Goal: Task Accomplishment & Management: Manage account settings

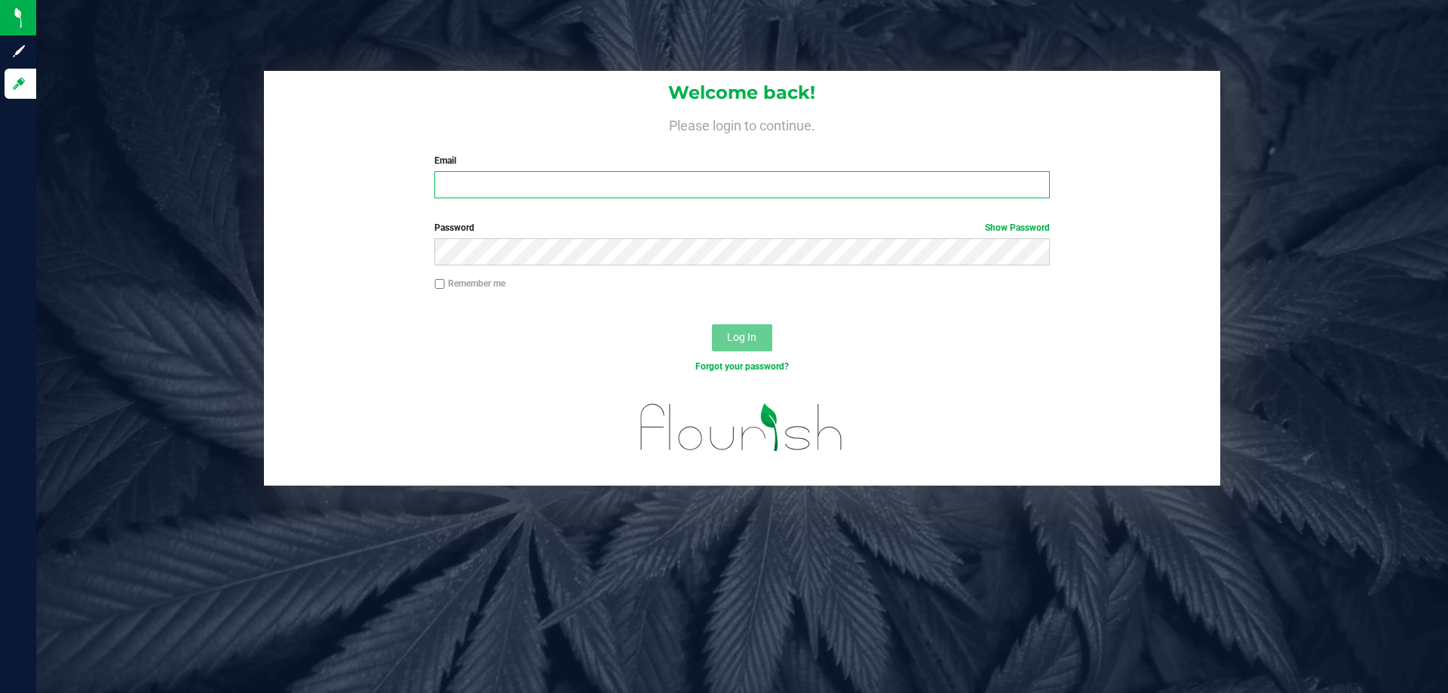
click at [503, 183] on input "Email" at bounding box center [741, 184] width 615 height 27
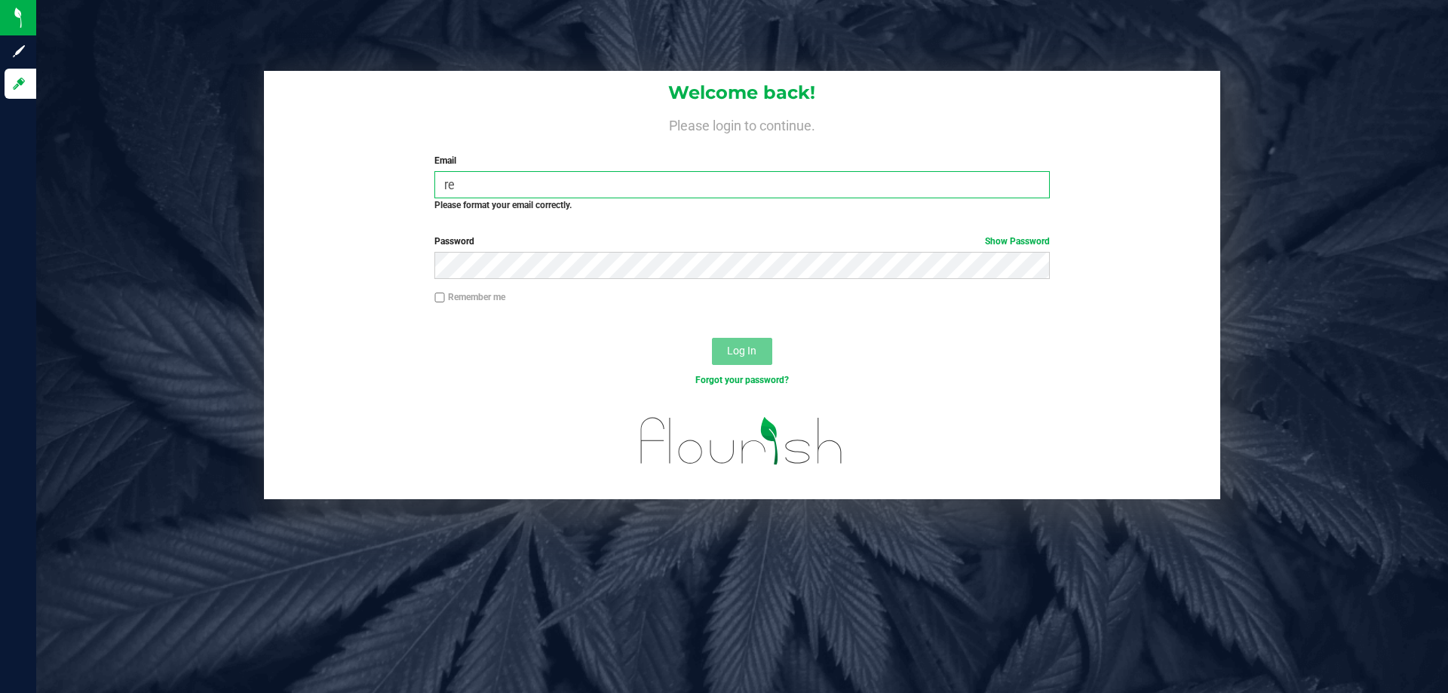
type input "e"
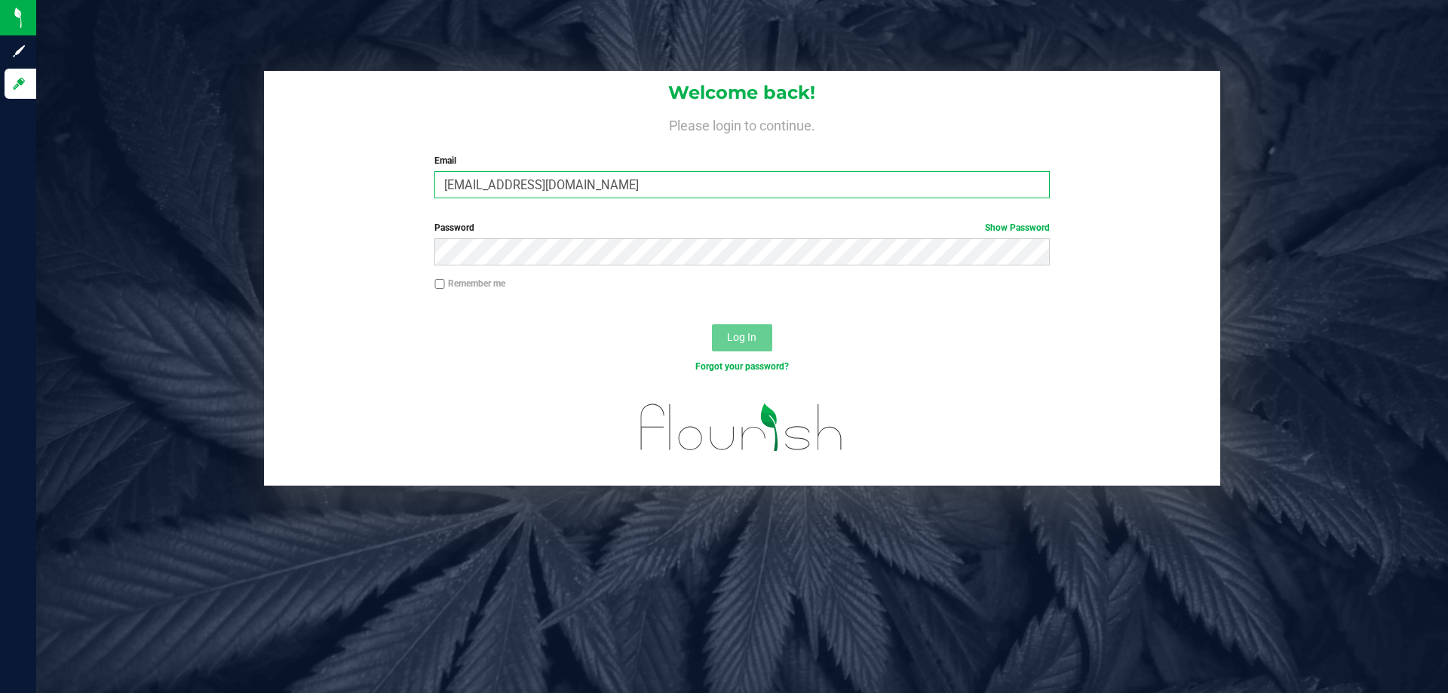
type input "[EMAIL_ADDRESS][DOMAIN_NAME]"
click at [737, 333] on span "Log In" at bounding box center [741, 337] width 29 height 12
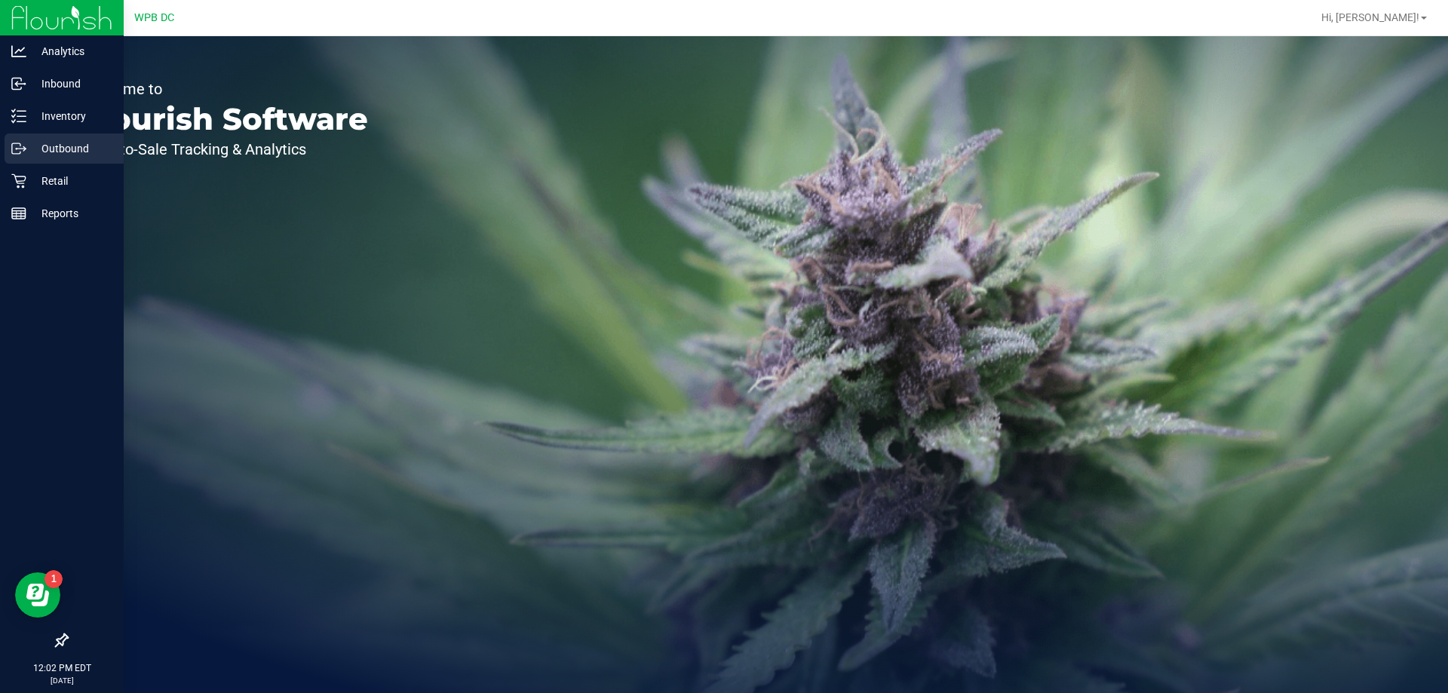
click at [60, 148] on p "Outbound" at bounding box center [71, 149] width 90 height 18
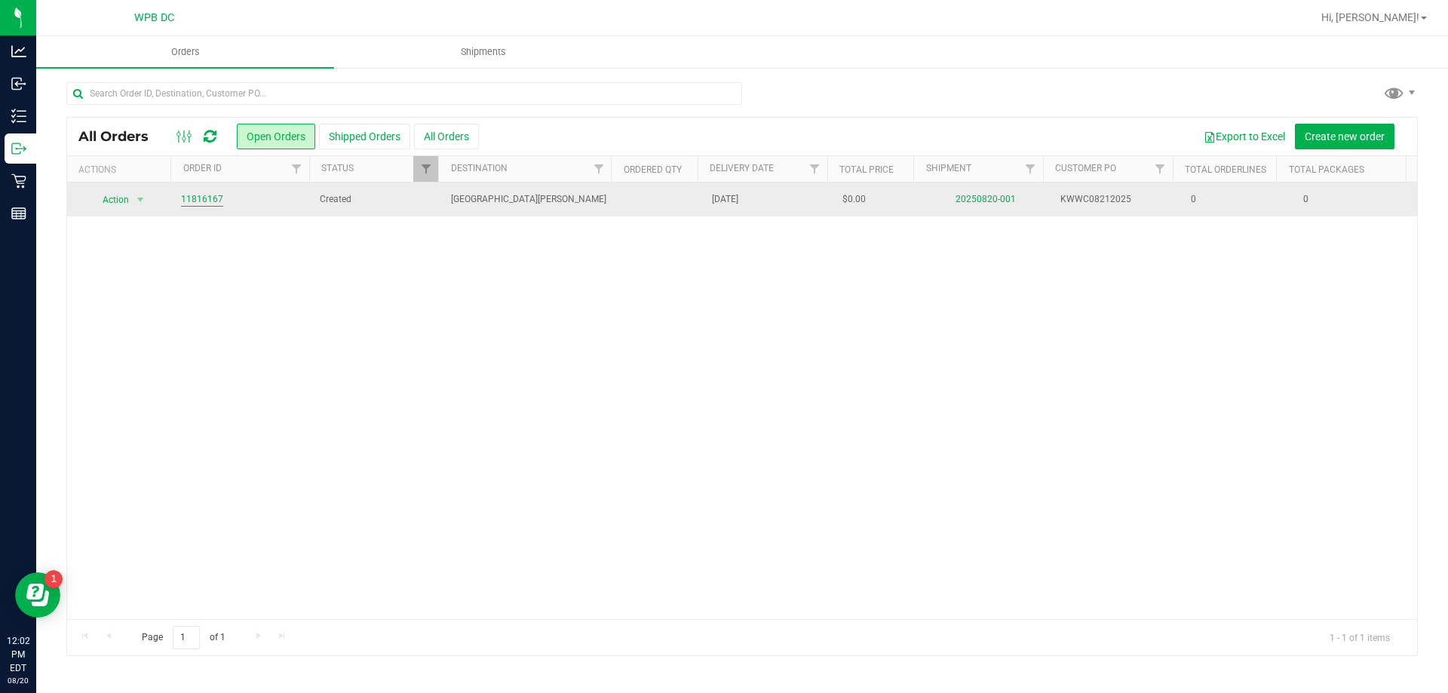
click at [186, 199] on link "11816167" at bounding box center [202, 199] width 42 height 14
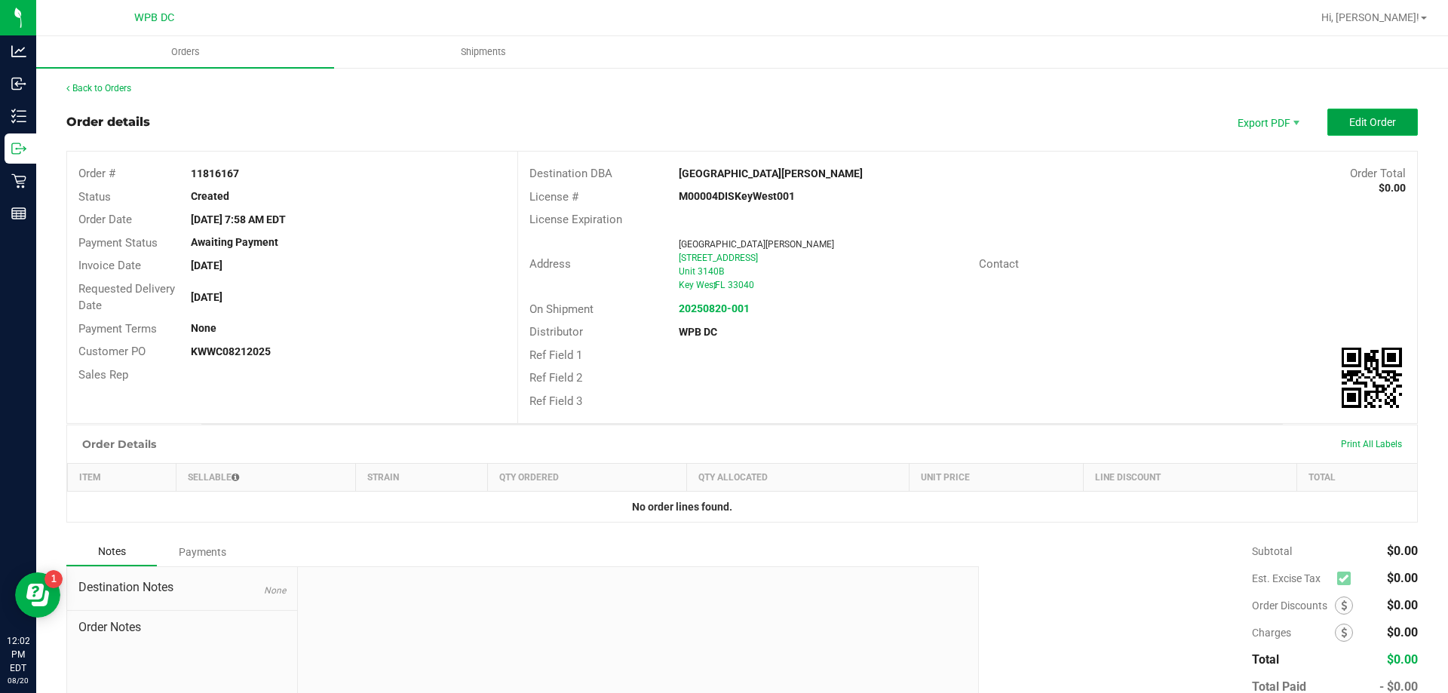
click at [1355, 124] on span "Edit Order" at bounding box center [1372, 122] width 47 height 12
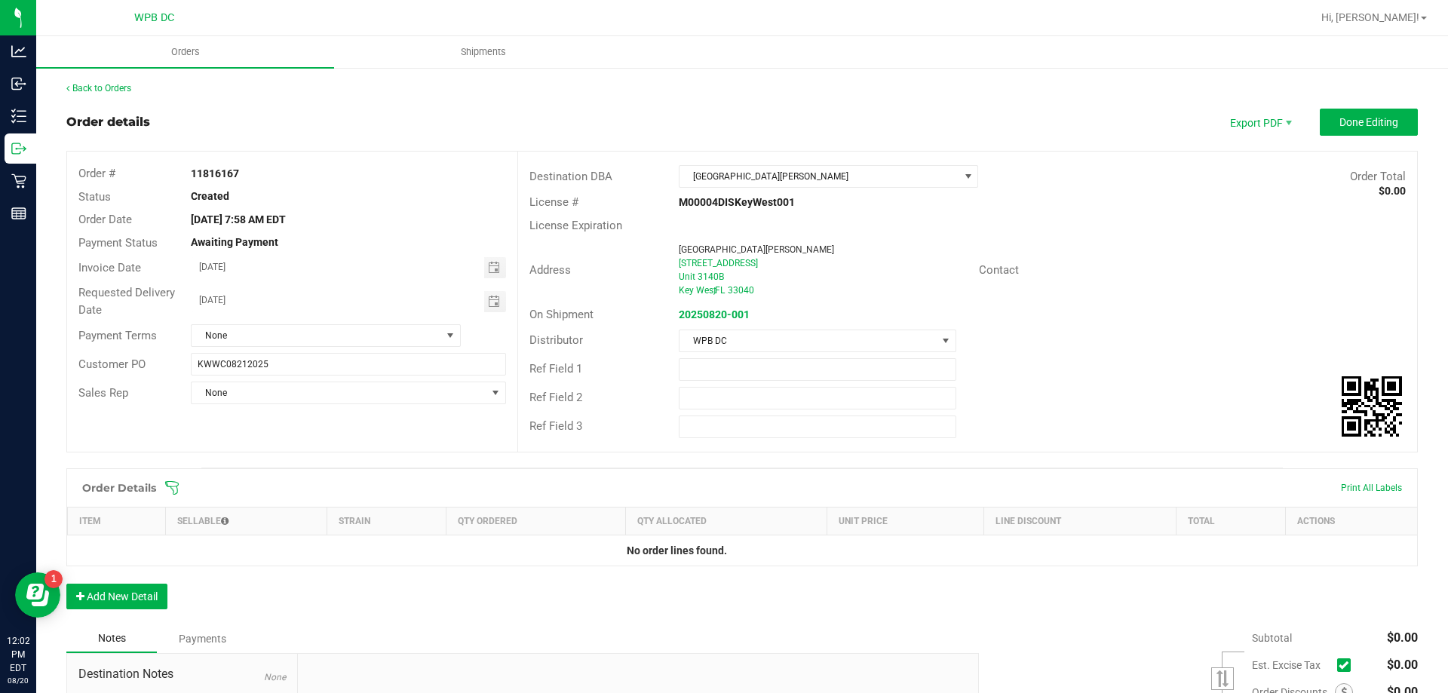
click at [171, 488] on icon at bounding box center [172, 488] width 14 height 14
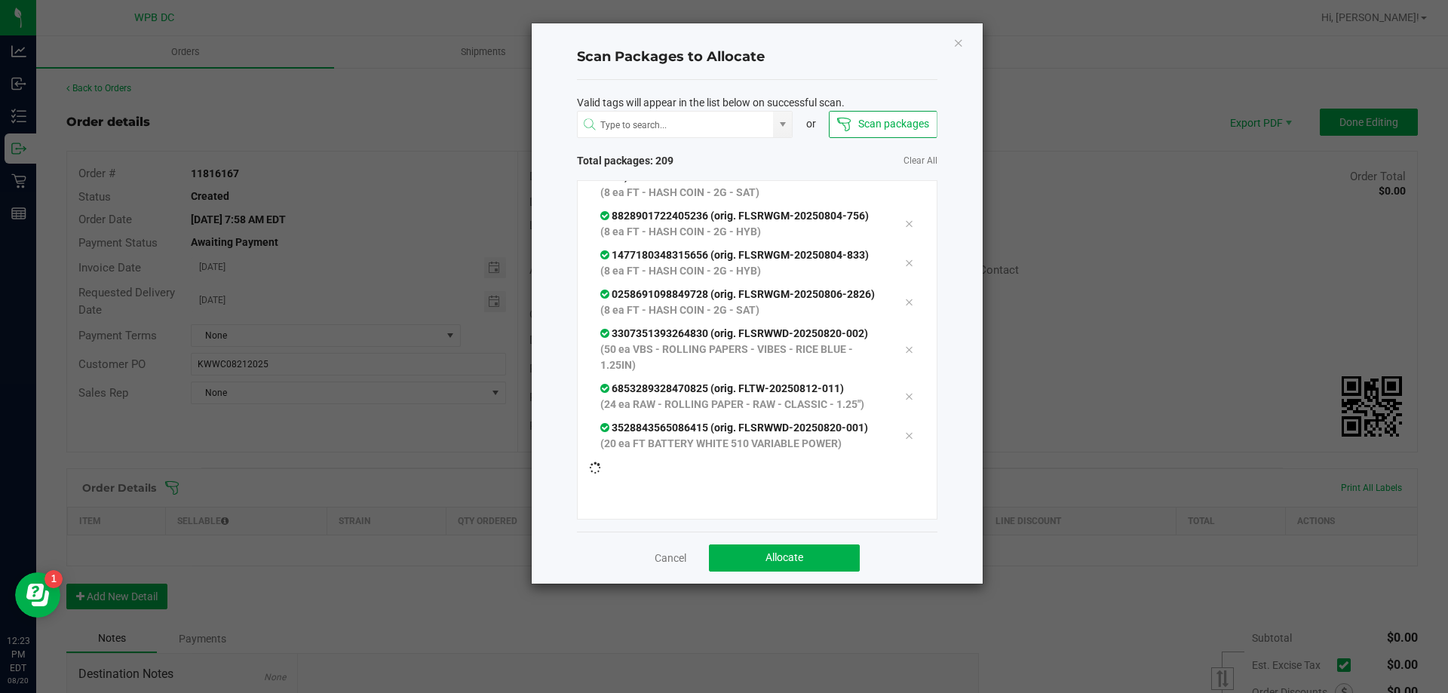
scroll to position [9694, 0]
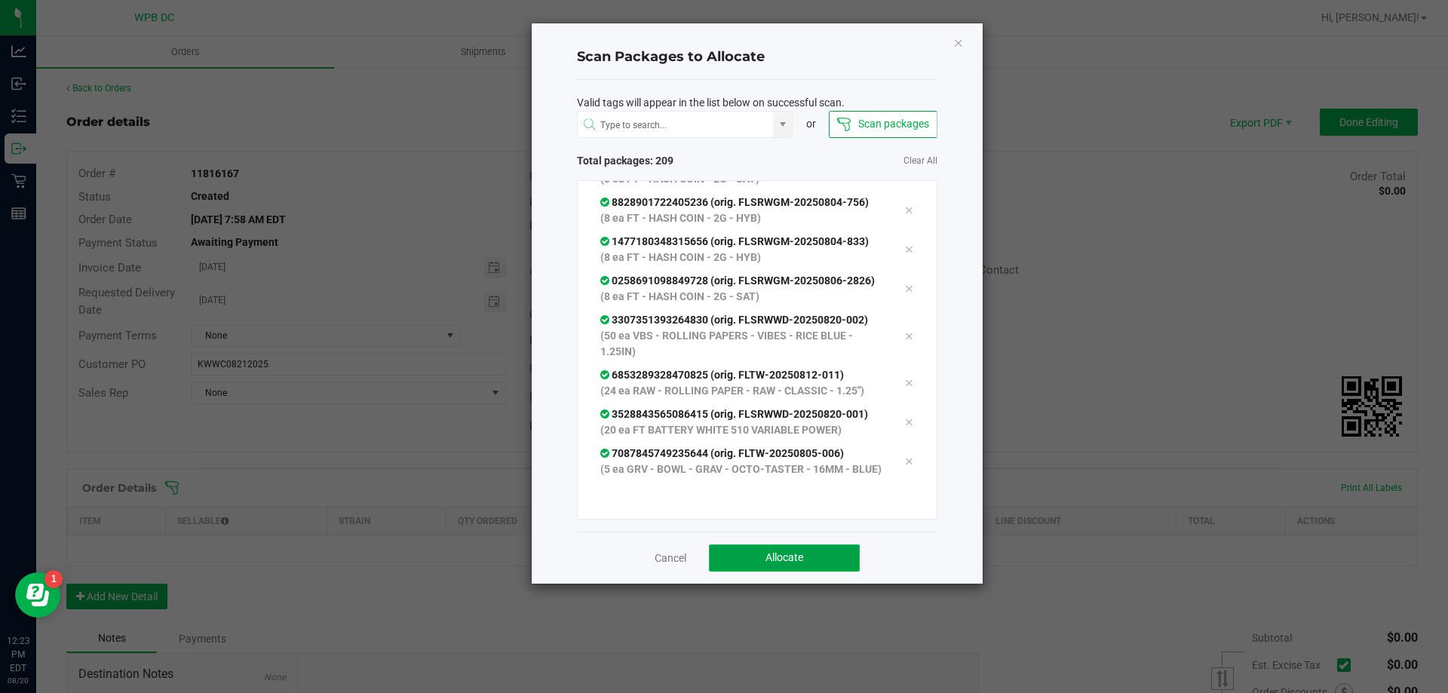
click at [830, 562] on button "Allocate" at bounding box center [784, 558] width 151 height 27
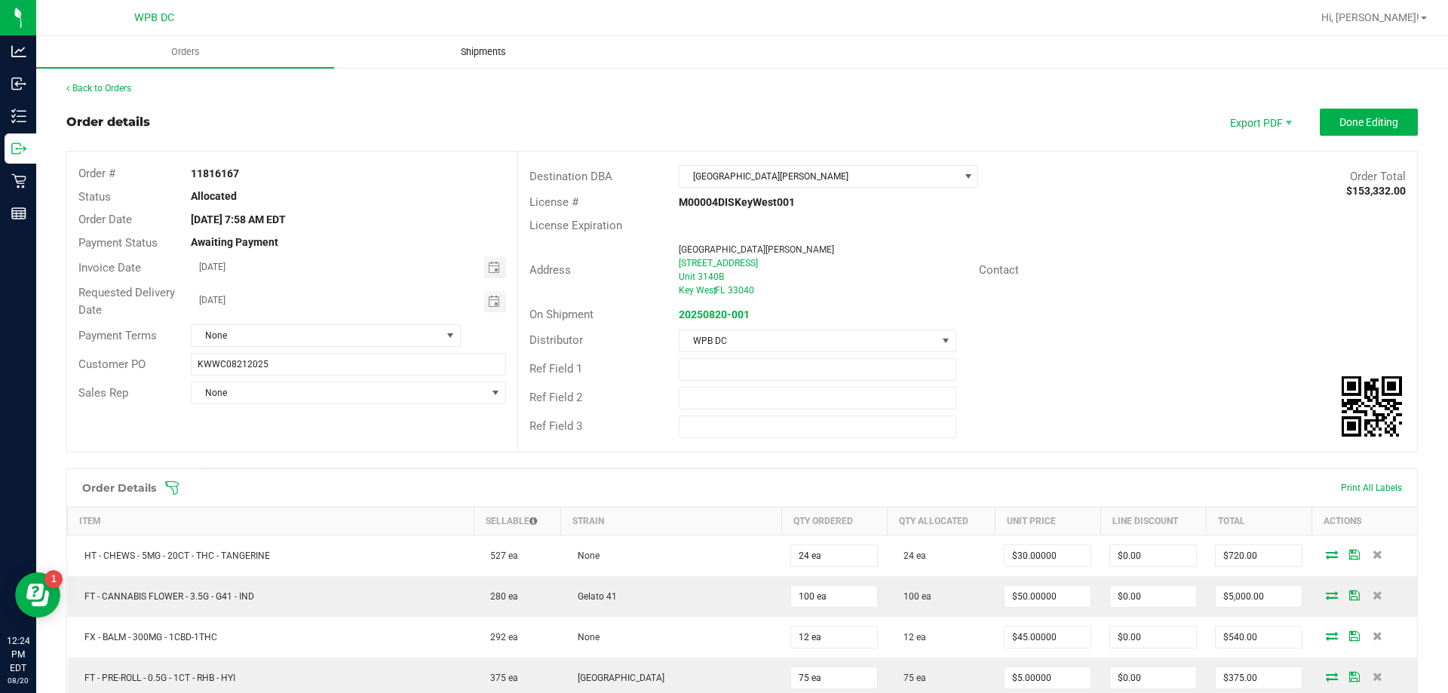
click at [487, 49] on span "Shipments" at bounding box center [483, 52] width 86 height 14
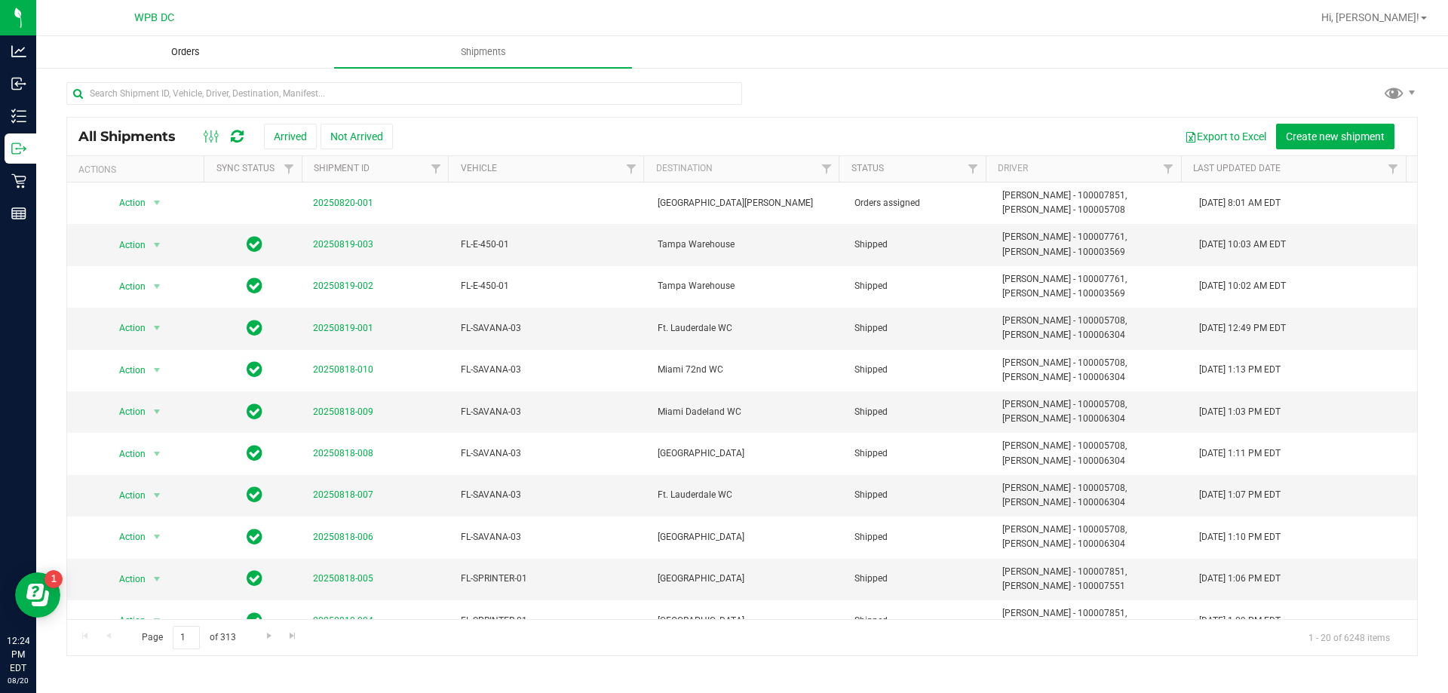
click at [171, 49] on span "Orders" at bounding box center [185, 52] width 69 height 14
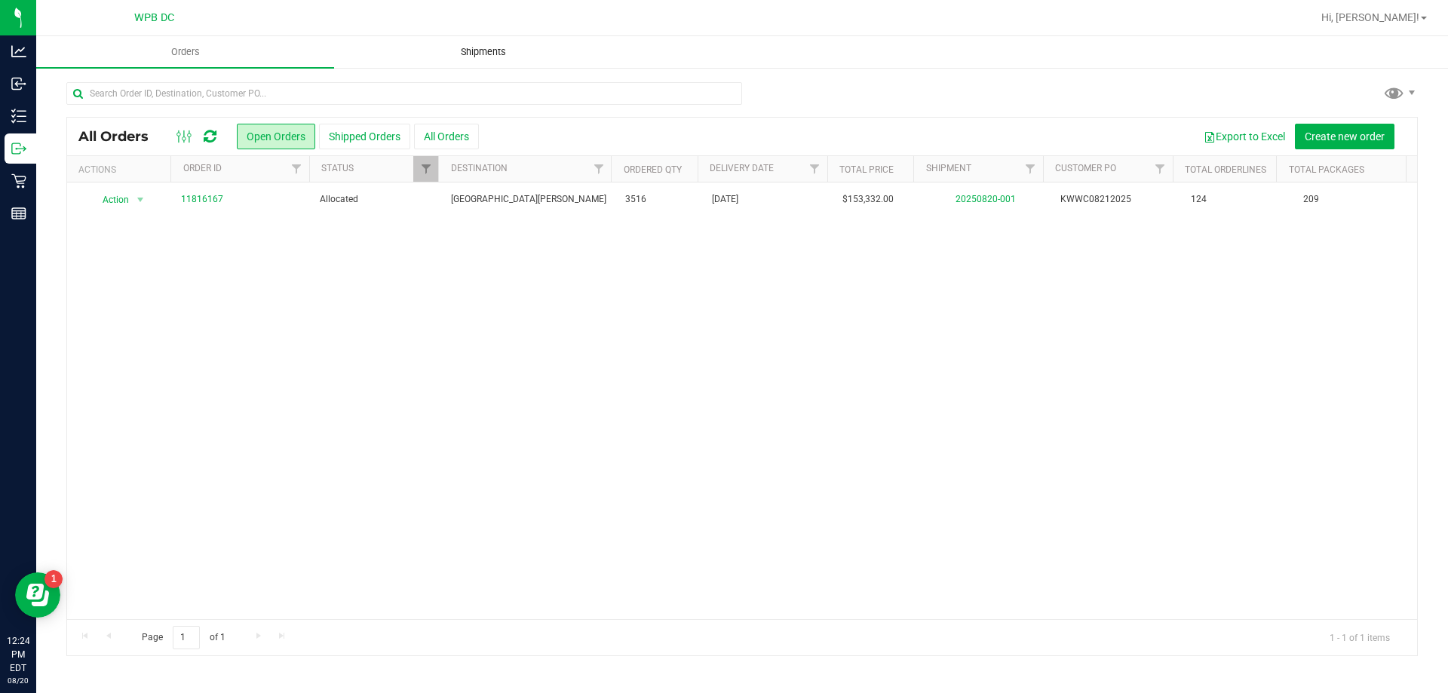
click at [497, 59] on uib-tab-heading "Shipments" at bounding box center [483, 52] width 296 height 30
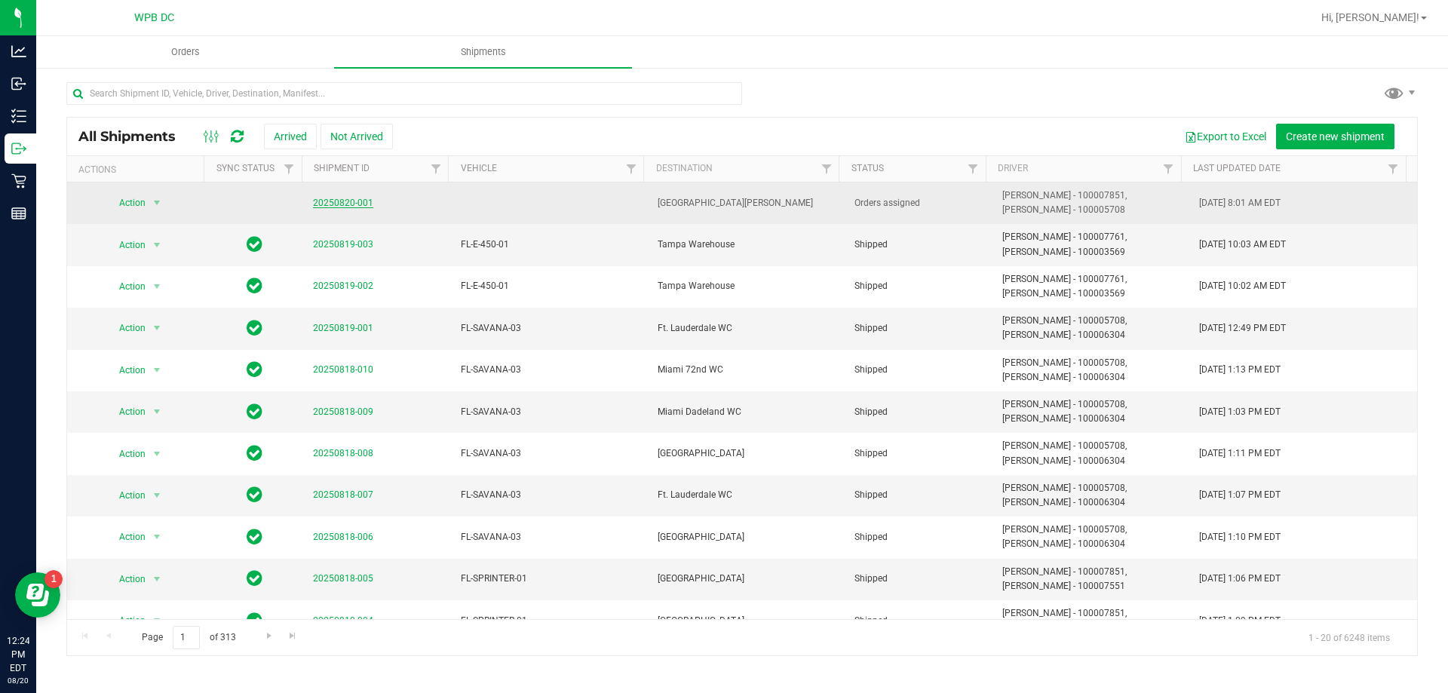
click at [333, 207] on link "20250820-001" at bounding box center [343, 203] width 60 height 11
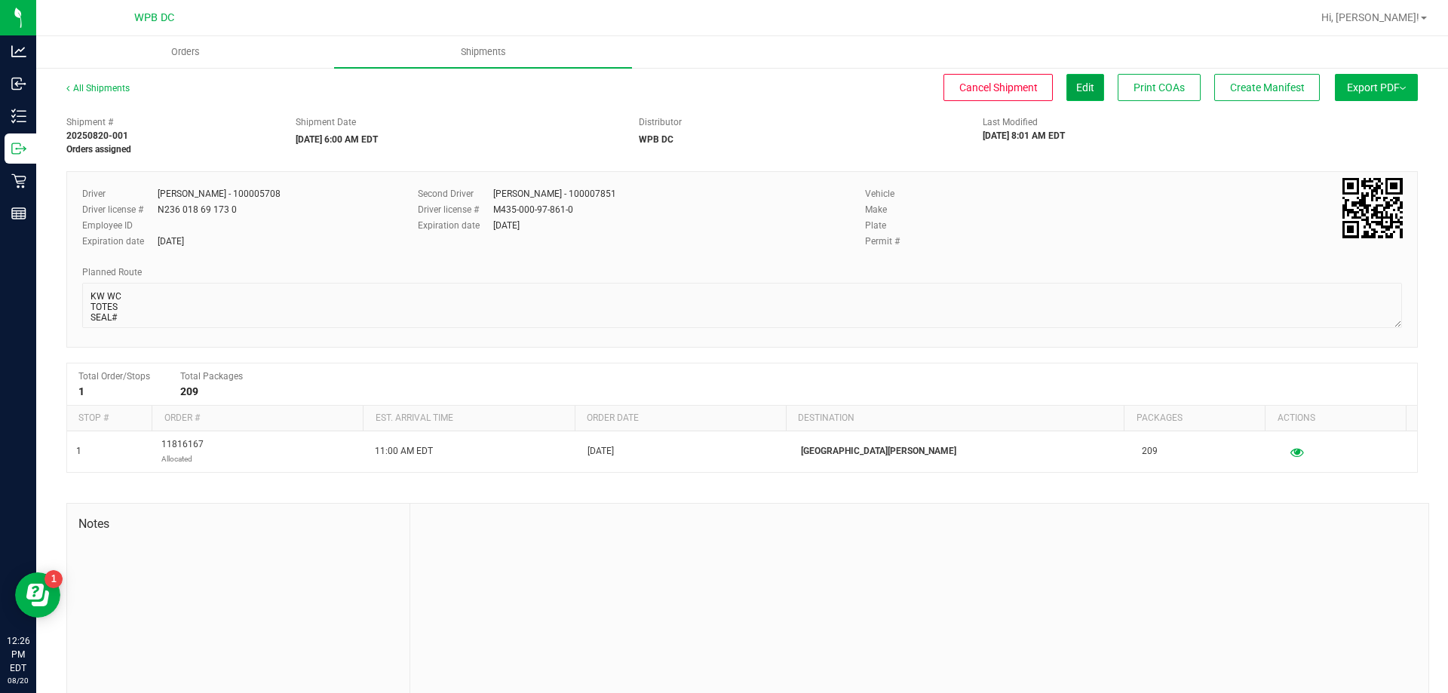
click at [1069, 80] on button "Edit" at bounding box center [1085, 87] width 38 height 27
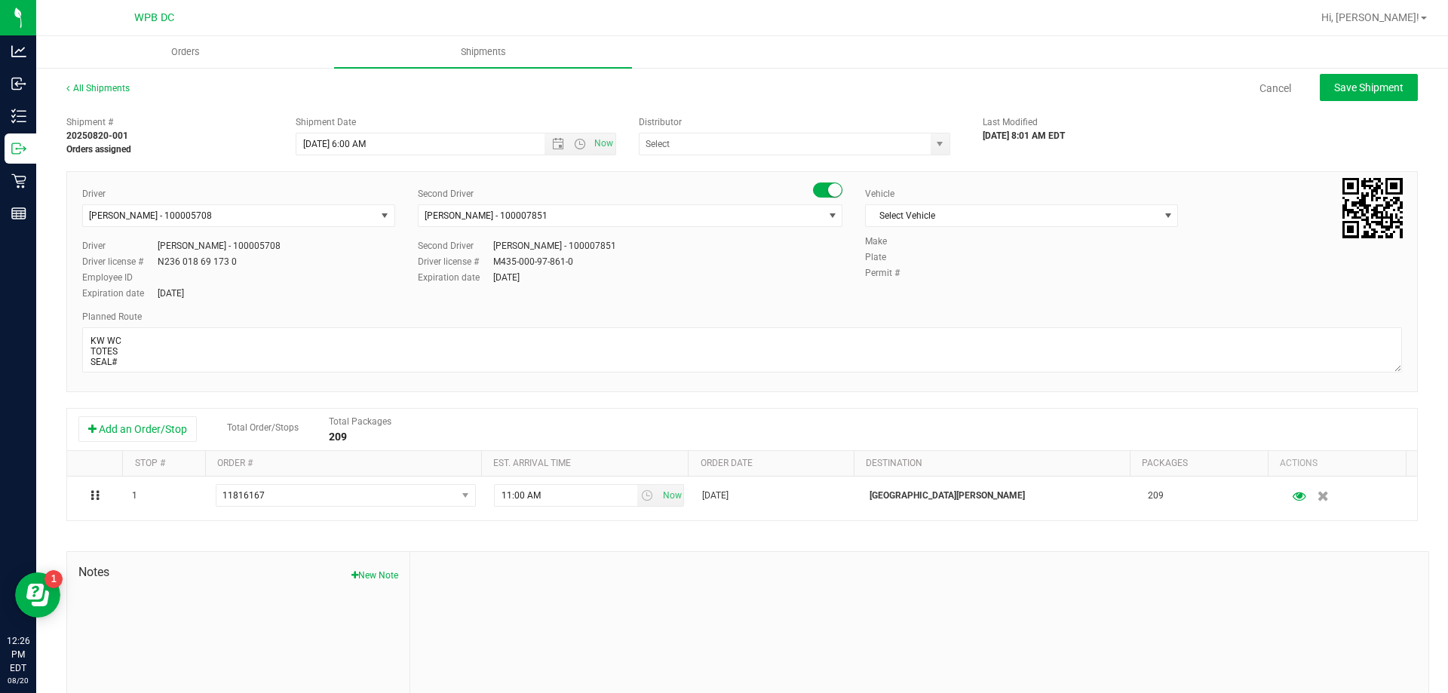
type input "WPB DC"
click at [1162, 216] on span "select" at bounding box center [1168, 216] width 12 height 12
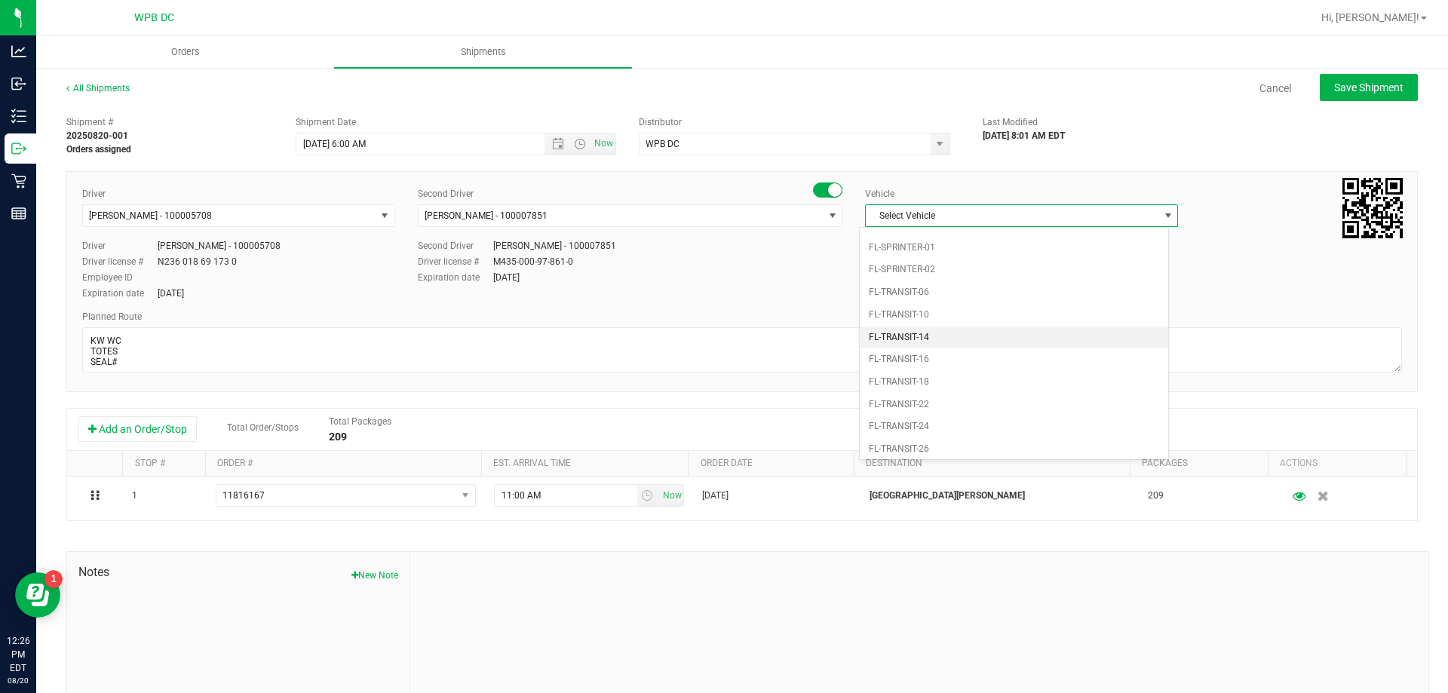
scroll to position [679, 0]
click at [966, 360] on li "FL-SAVANA-03" at bounding box center [1014, 368] width 308 height 23
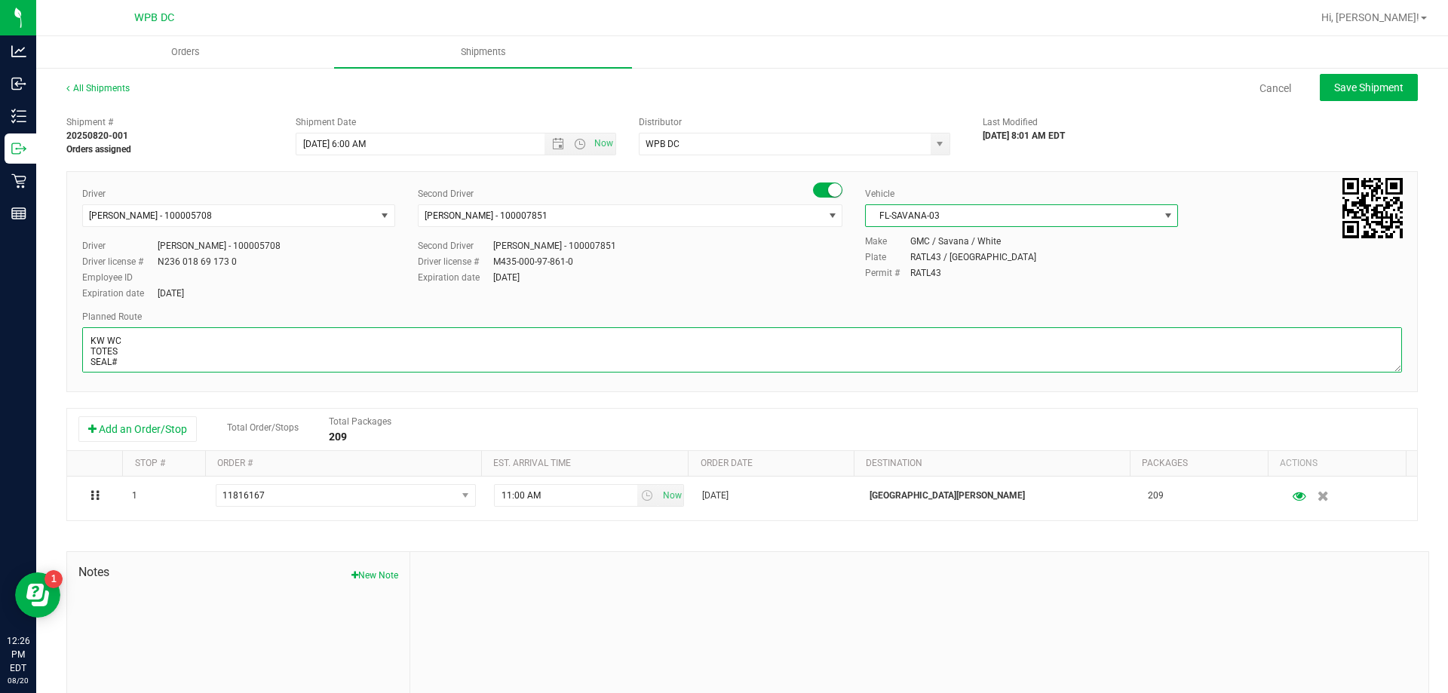
click at [142, 345] on textarea at bounding box center [742, 349] width 1320 height 45
click at [139, 353] on textarea at bounding box center [742, 349] width 1320 height 45
click at [129, 361] on textarea at bounding box center [742, 349] width 1320 height 45
type textarea "KW WC TOTES 13 SEAL# 564846-871 LIVE ROSIN HASH COINS HARDWARE WPBDC-KWWC"
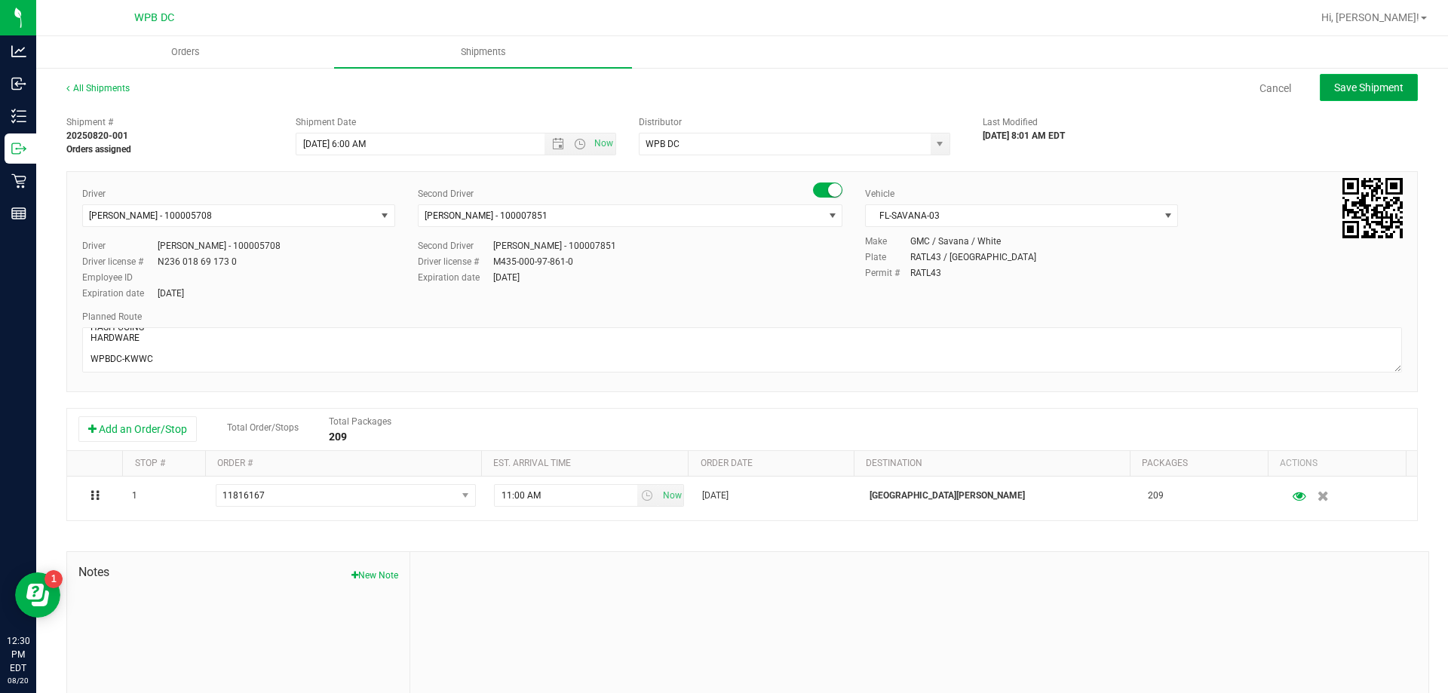
click at [1357, 80] on button "Save Shipment" at bounding box center [1369, 87] width 98 height 27
type input "[DATE] 10:00 AM"
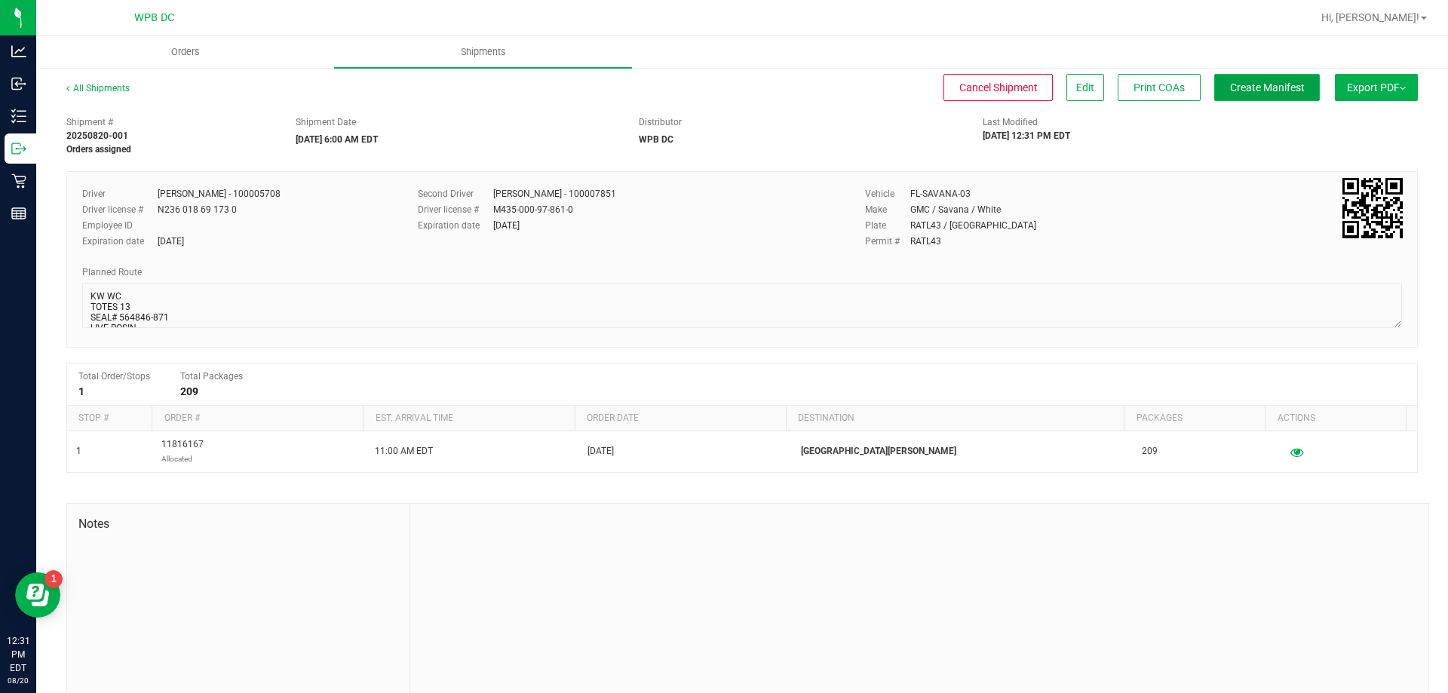
click at [1266, 91] on span "Create Manifest" at bounding box center [1267, 87] width 75 height 12
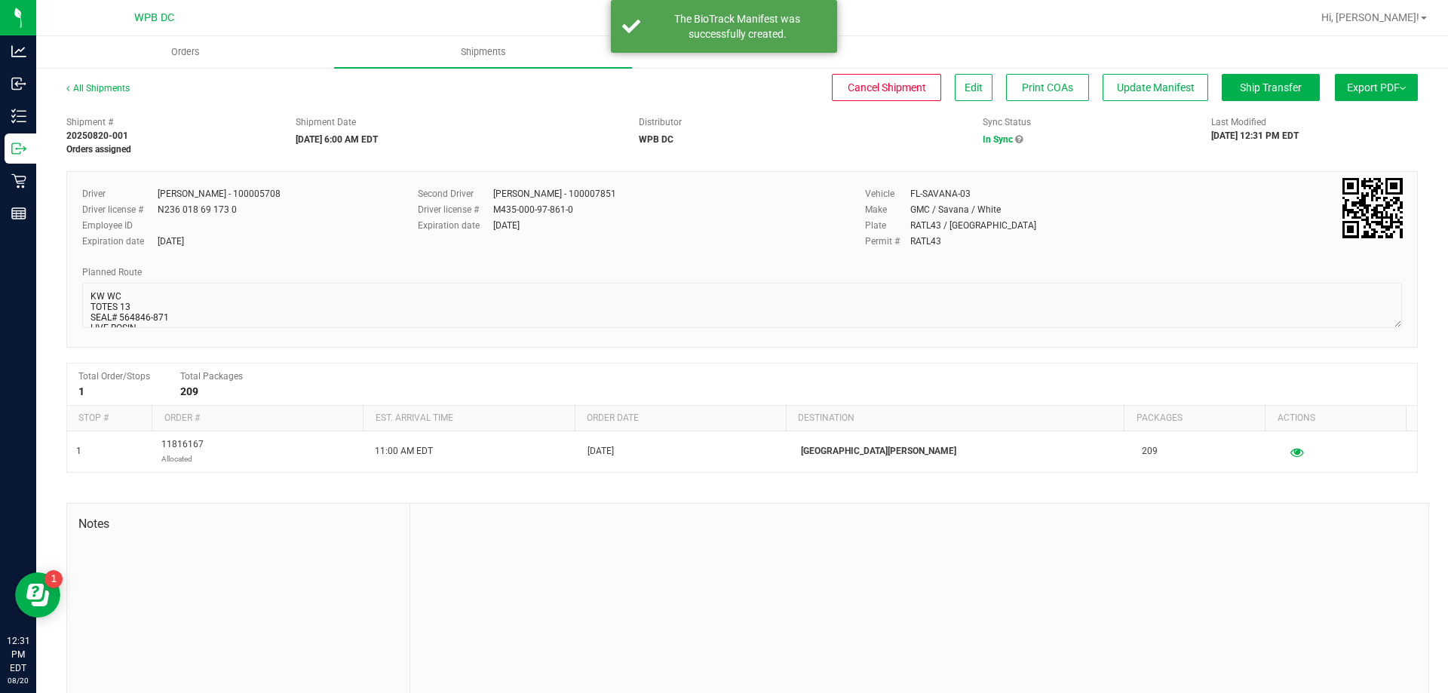
click at [1339, 87] on button "Export PDF" at bounding box center [1376, 87] width 83 height 27
click at [1339, 112] on li "Manifest by Package ID" at bounding box center [1372, 120] width 152 height 23
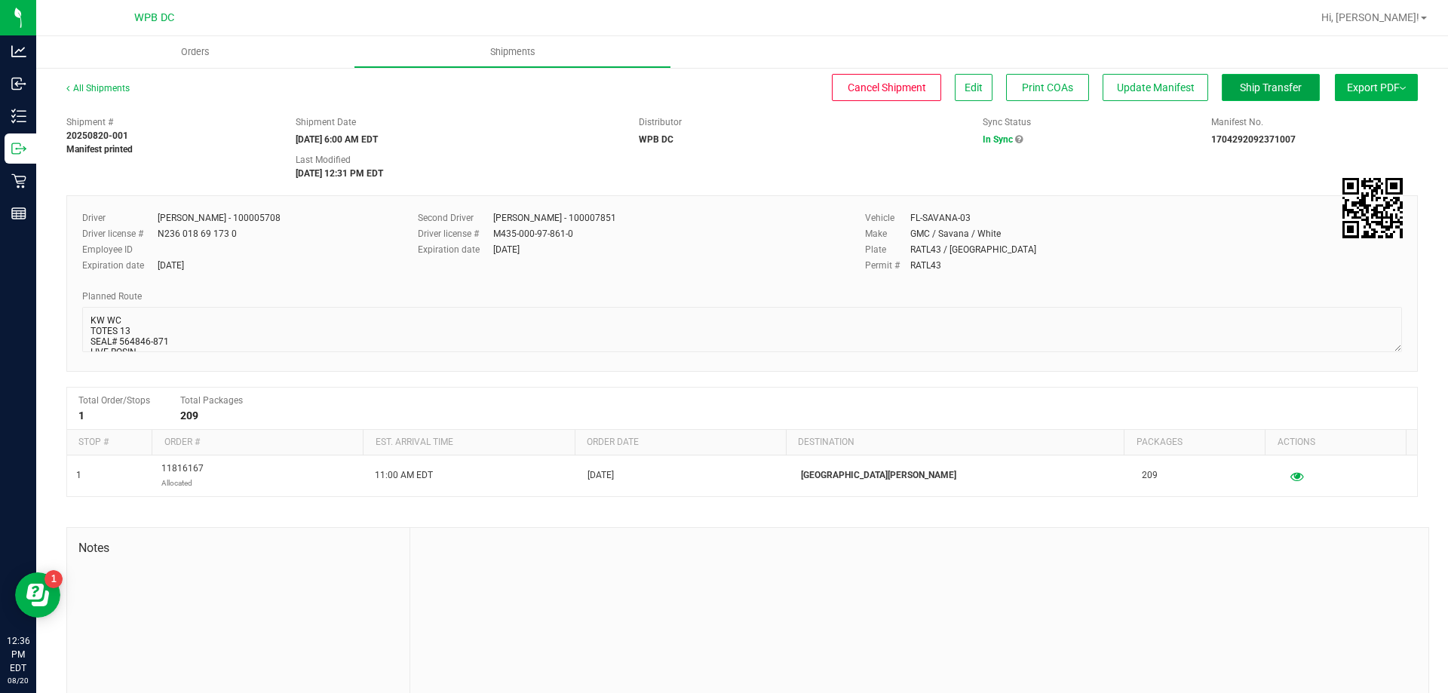
click at [1274, 77] on button "Ship Transfer" at bounding box center [1271, 87] width 98 height 27
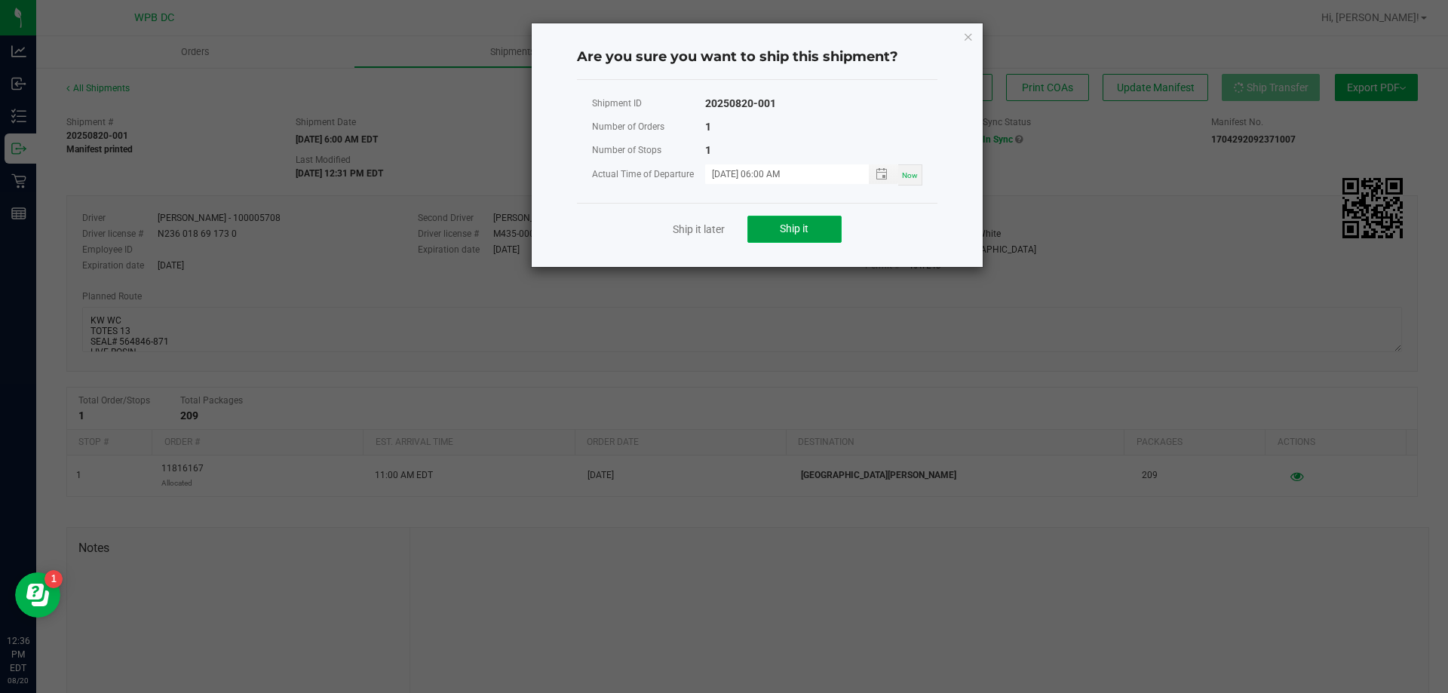
click at [777, 226] on button "Ship it" at bounding box center [794, 229] width 94 height 27
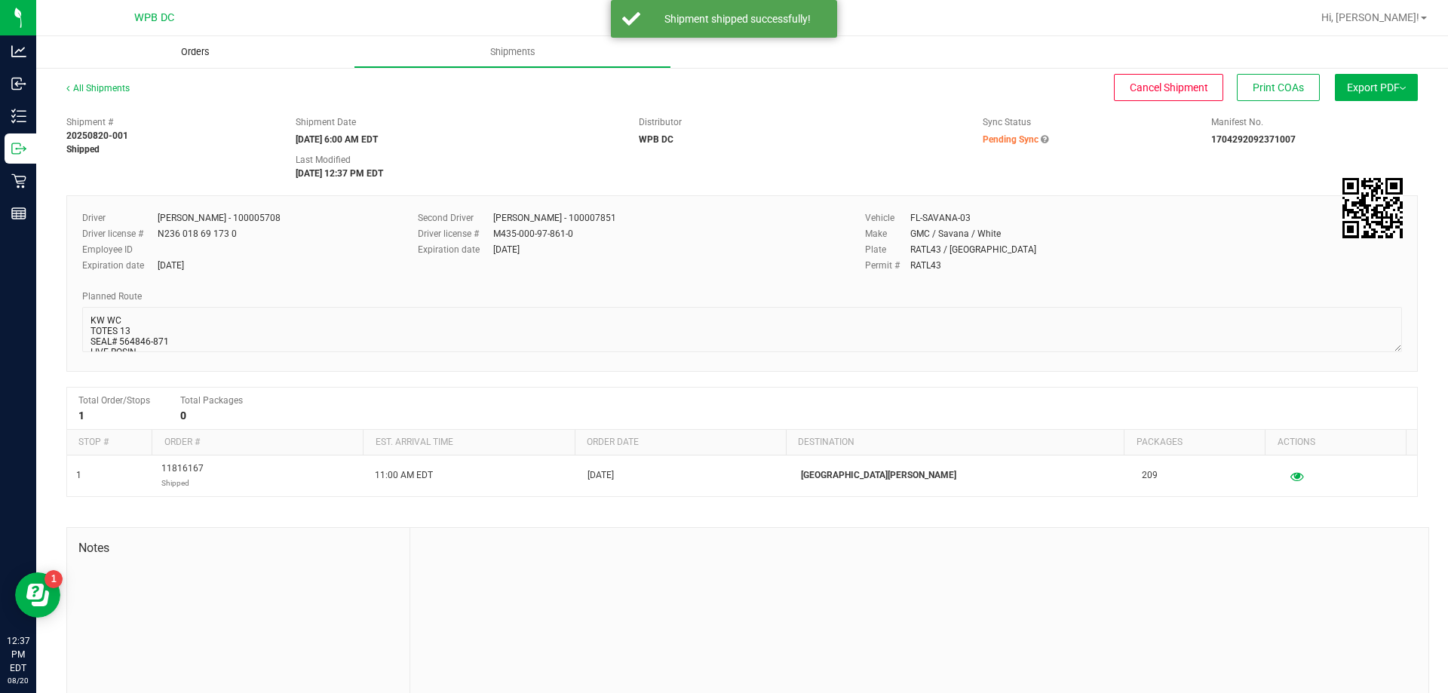
click at [196, 54] on span "Orders" at bounding box center [195, 52] width 69 height 14
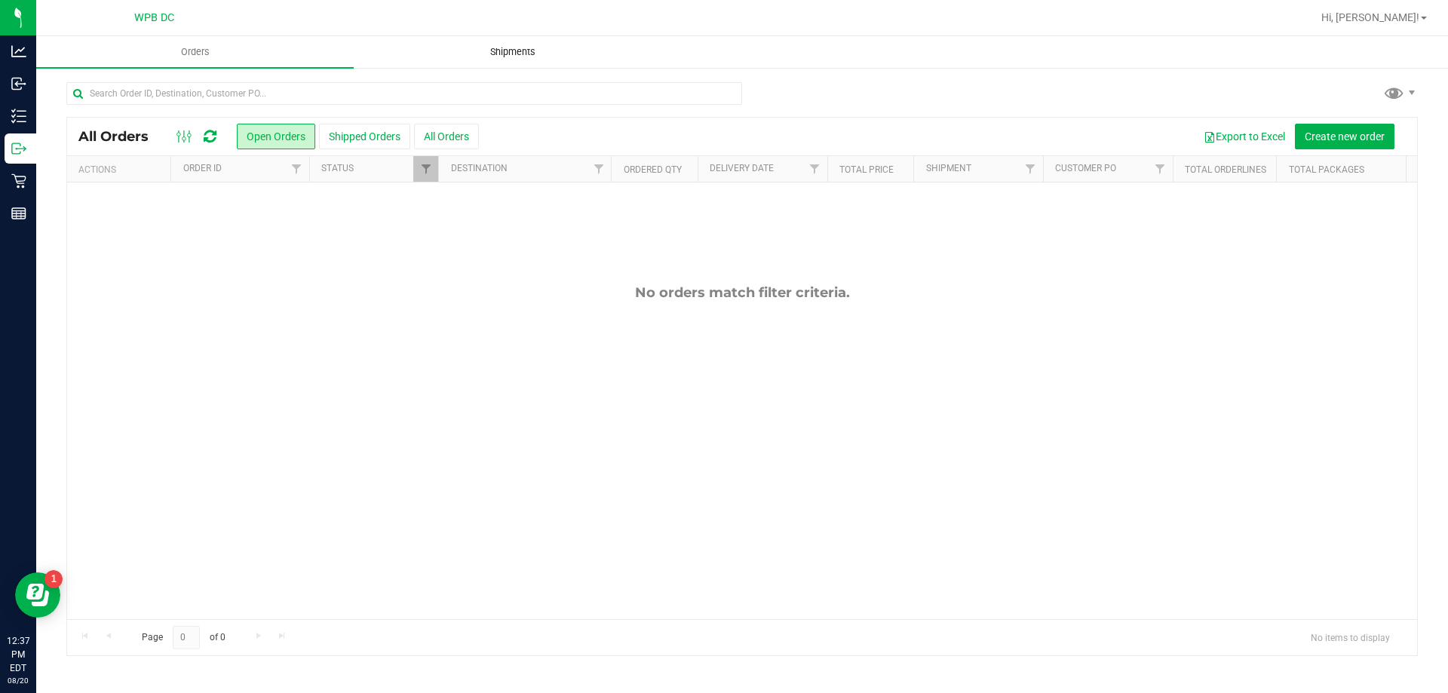
click at [490, 52] on span "Shipments" at bounding box center [513, 52] width 86 height 14
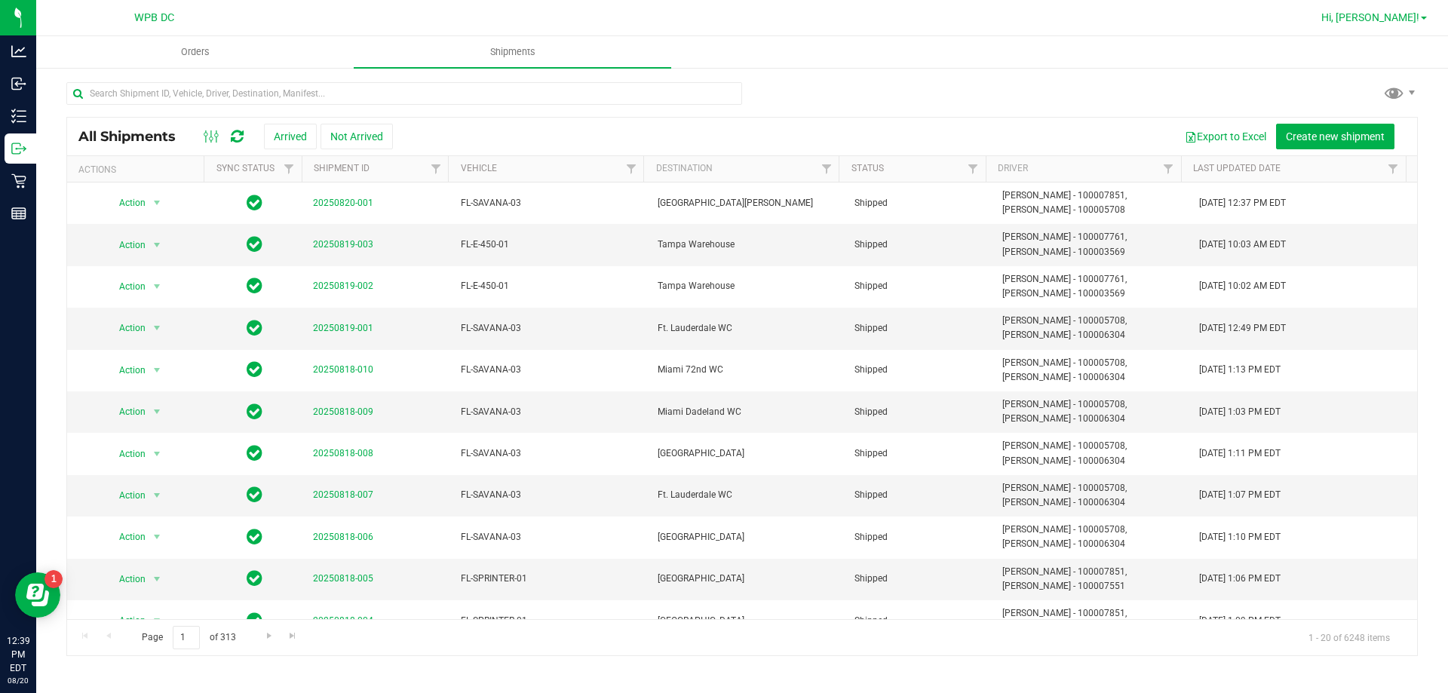
click at [1400, 16] on span "Hi, [PERSON_NAME]!" at bounding box center [1370, 17] width 98 height 12
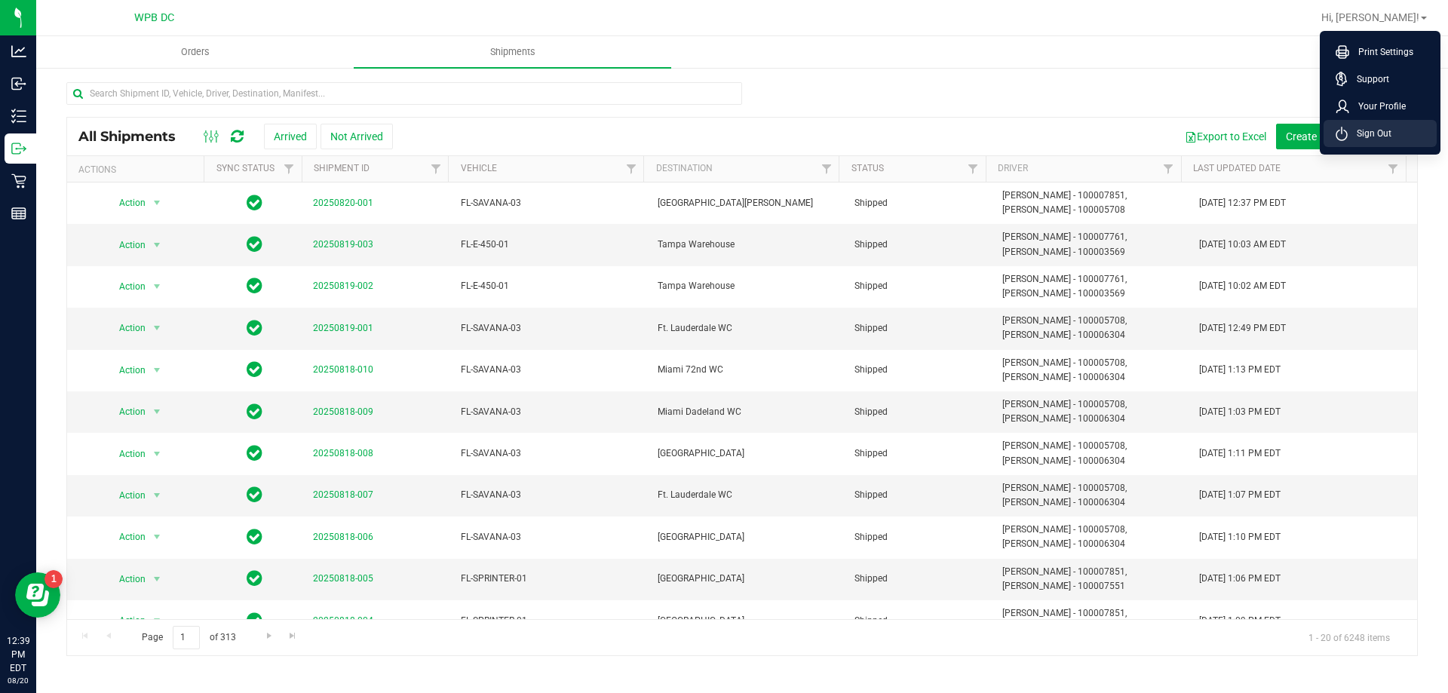
click at [1382, 132] on span "Sign Out" at bounding box center [1370, 133] width 44 height 15
